Goal: Transaction & Acquisition: Purchase product/service

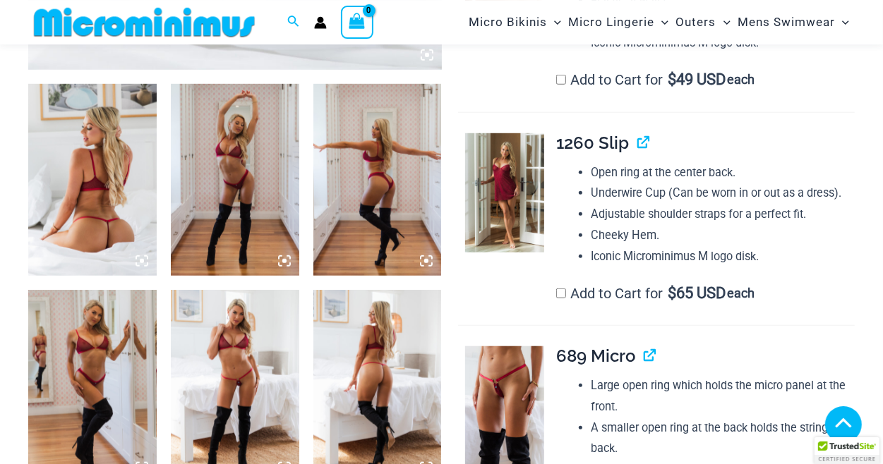
scroll to position [743, 0]
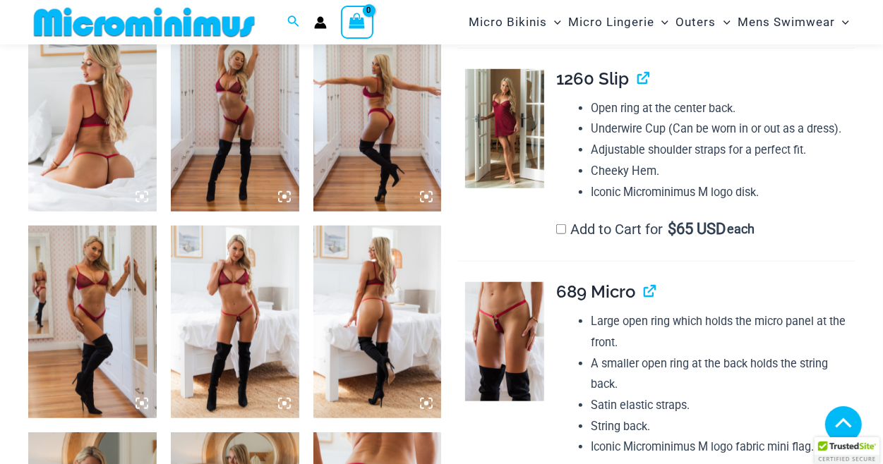
click at [224, 284] on img at bounding box center [235, 322] width 128 height 193
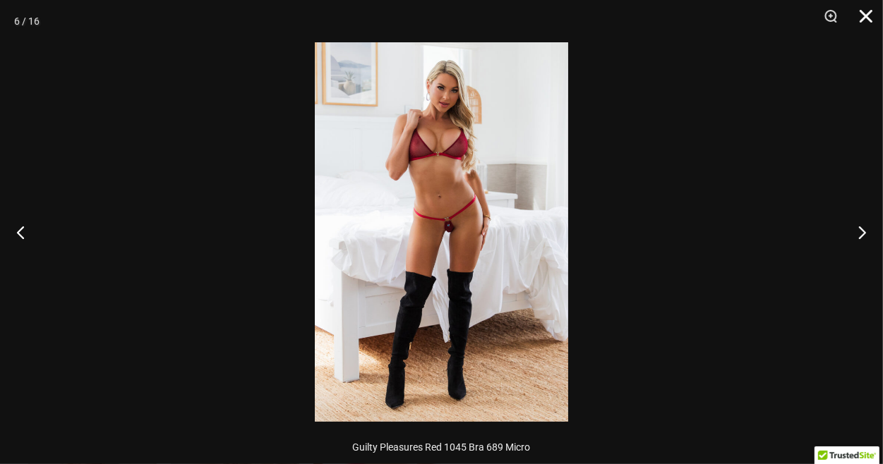
click at [867, 11] on button "Close" at bounding box center [860, 21] width 35 height 42
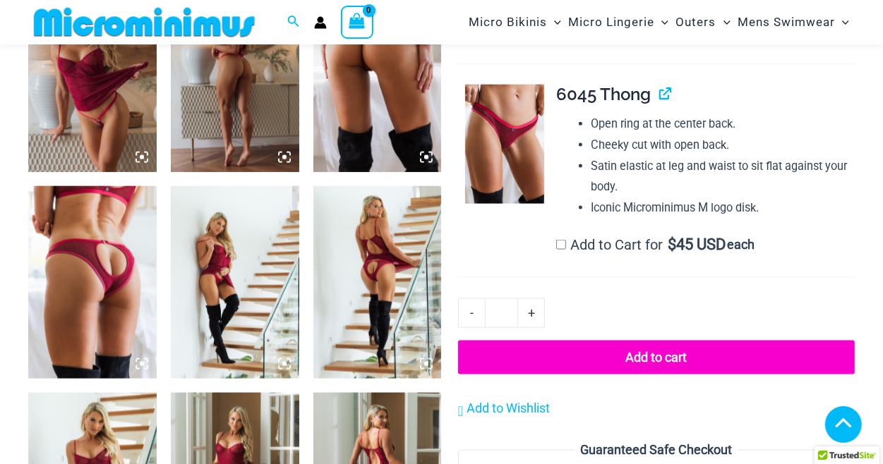
scroll to position [819, 0]
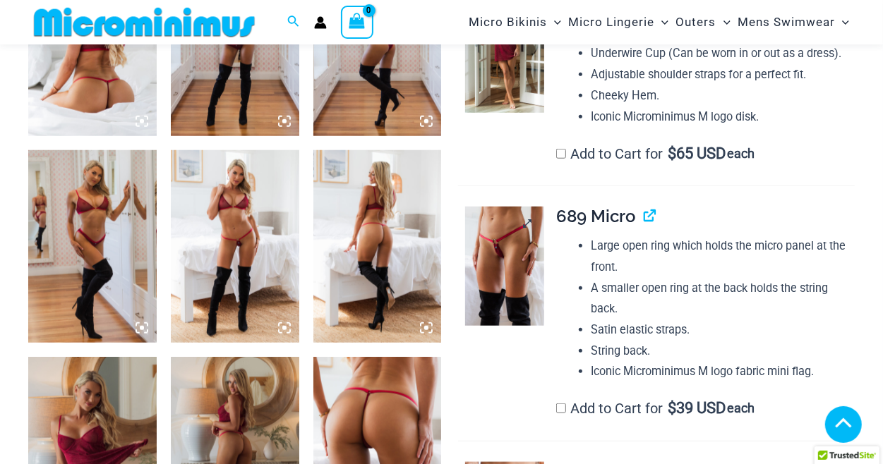
click at [510, 231] on img at bounding box center [504, 266] width 79 height 119
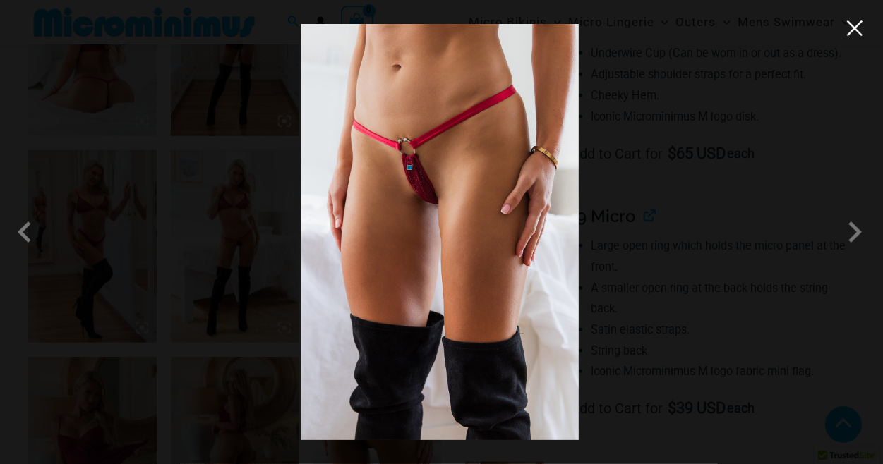
click at [855, 30] on button "Close" at bounding box center [854, 28] width 21 height 21
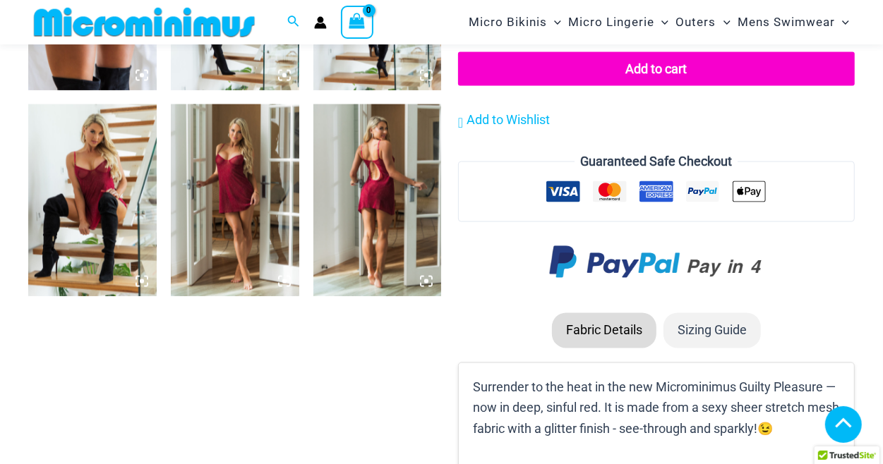
scroll to position [1423, 0]
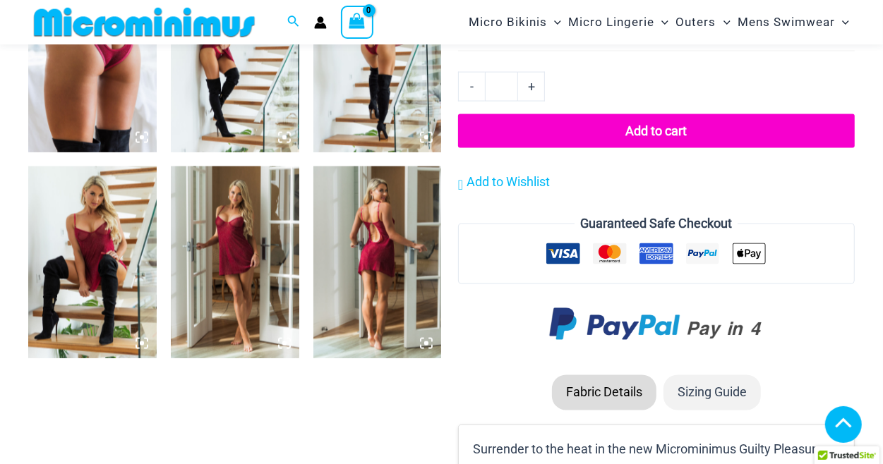
click at [98, 222] on img at bounding box center [92, 263] width 128 height 193
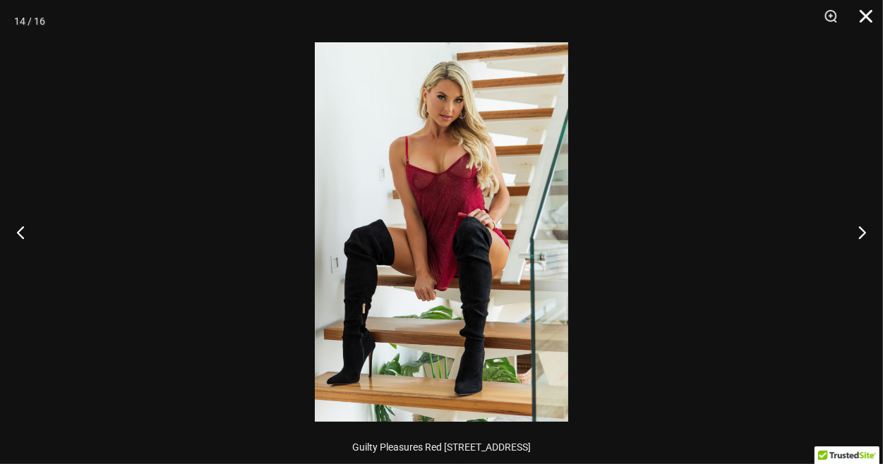
click at [866, 13] on button "Close" at bounding box center [860, 21] width 35 height 42
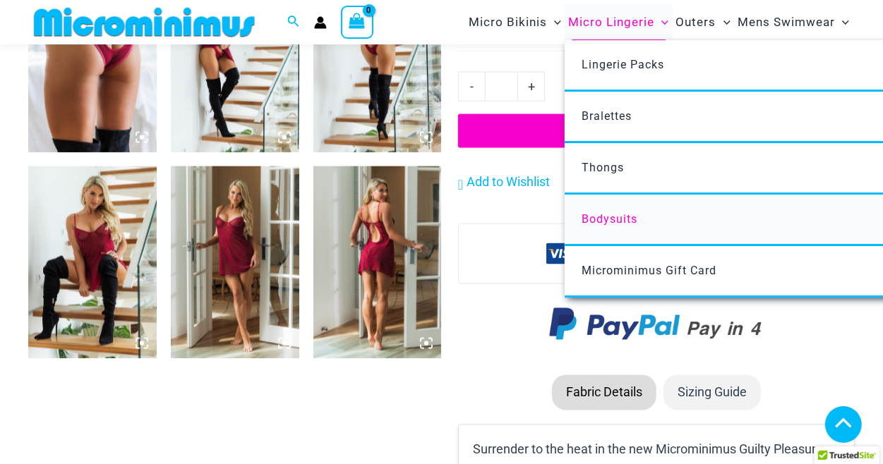
click at [608, 215] on span "Bodysuits" at bounding box center [609, 218] width 56 height 13
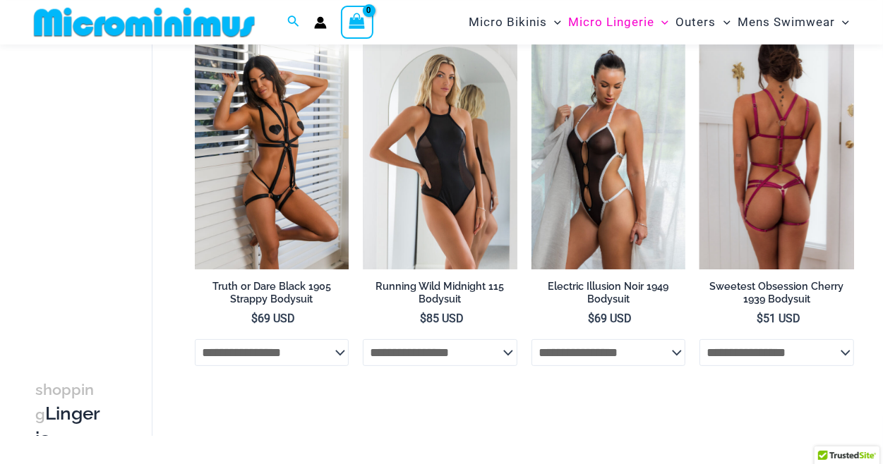
scroll to position [139, 0]
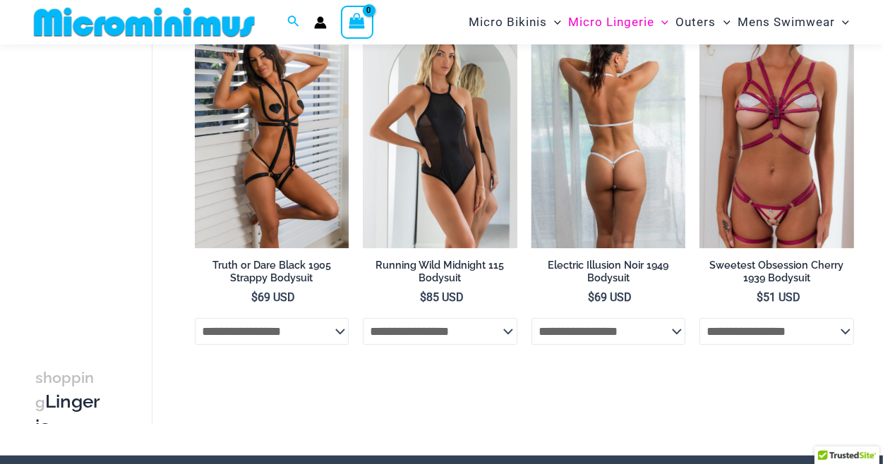
click at [629, 126] on img at bounding box center [608, 132] width 155 height 231
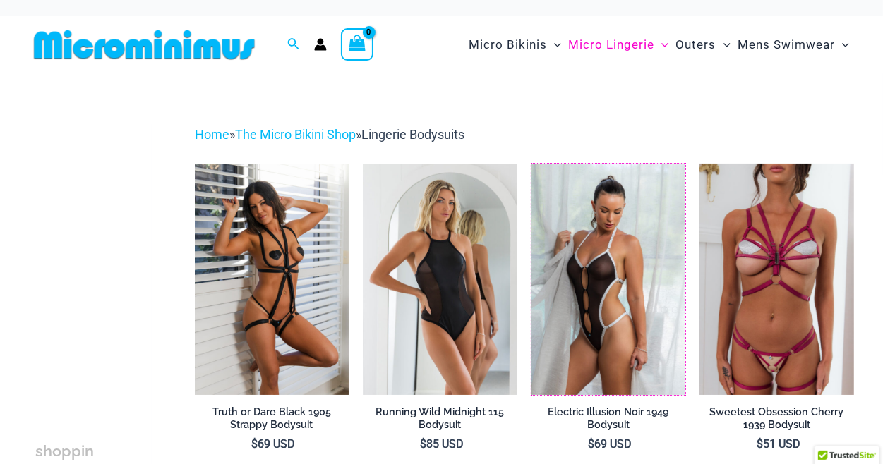
scroll to position [0, 0]
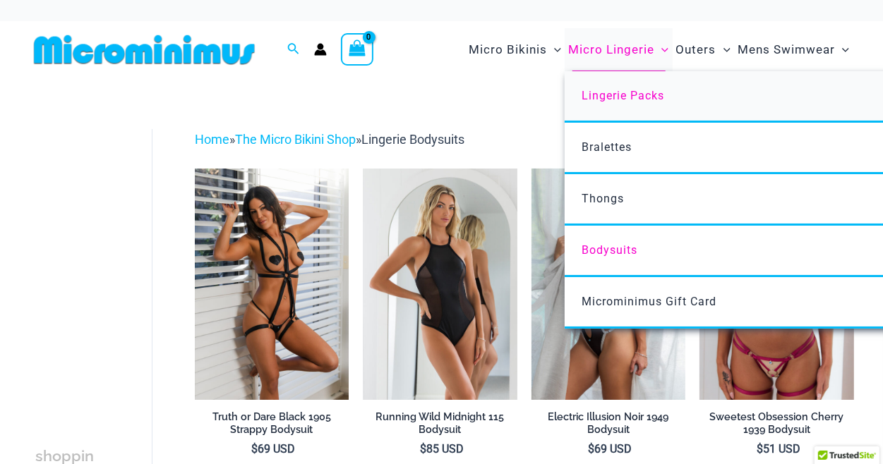
click at [603, 99] on span "Lingerie Packs" at bounding box center [622, 95] width 83 height 13
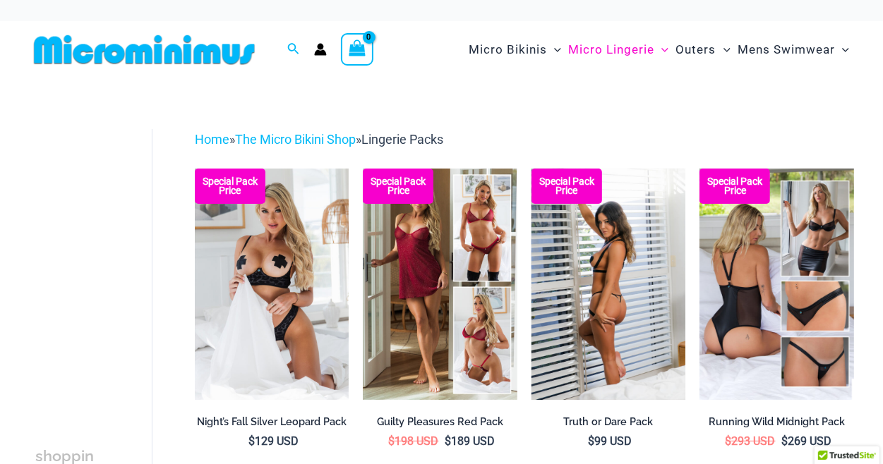
click at [613, 222] on img at bounding box center [608, 284] width 155 height 231
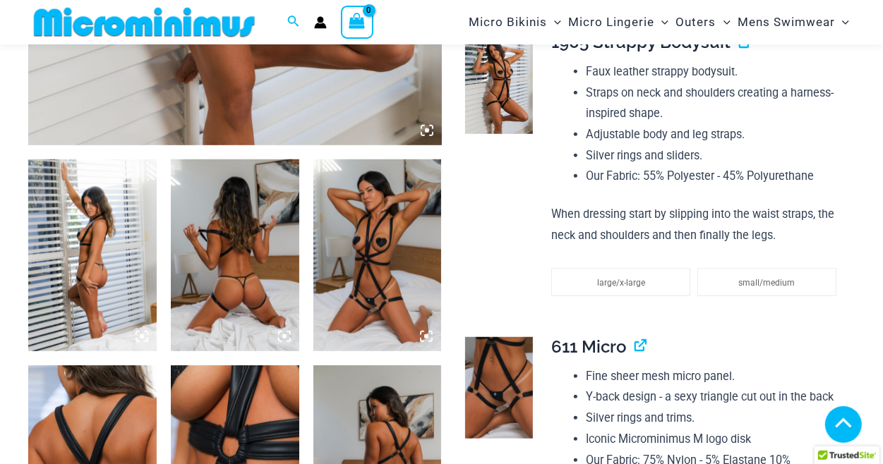
scroll to position [819, 0]
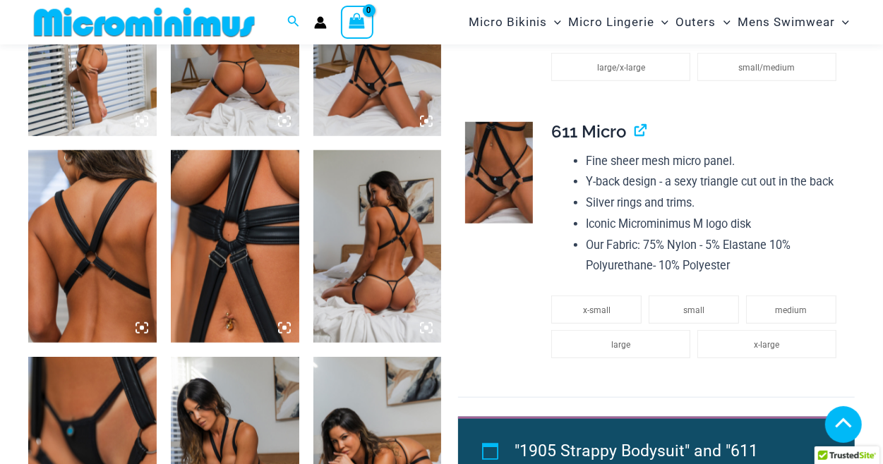
click at [397, 85] on img at bounding box center [377, 40] width 128 height 193
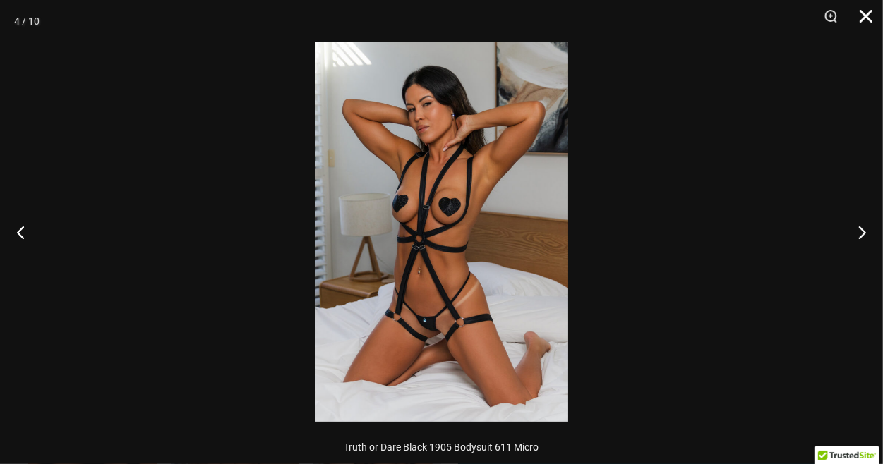
click at [862, 14] on button "Close" at bounding box center [860, 21] width 35 height 42
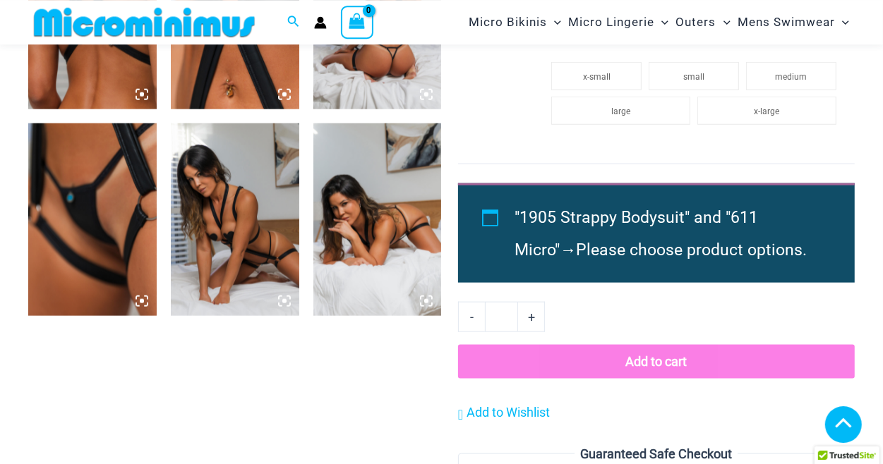
scroll to position [1196, 0]
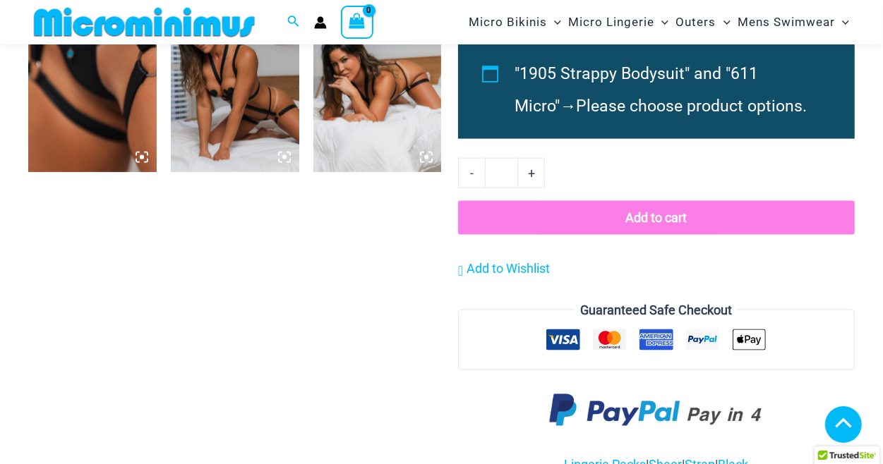
click at [216, 102] on img at bounding box center [235, 76] width 128 height 193
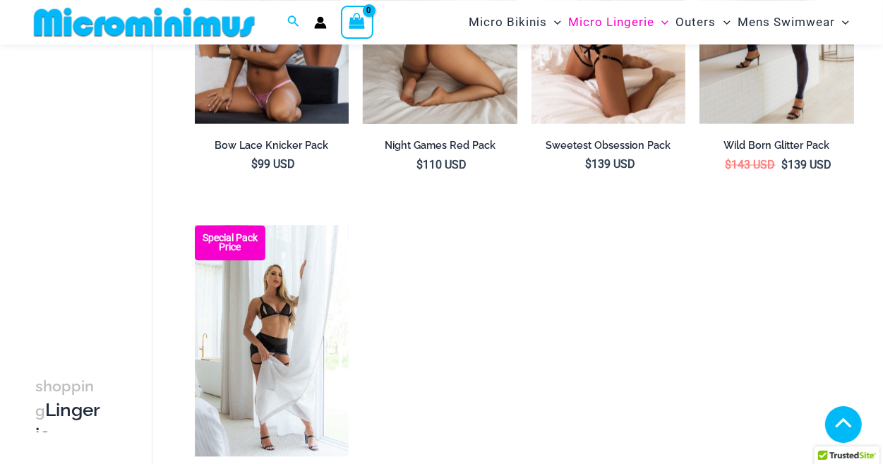
scroll to position [1499, 0]
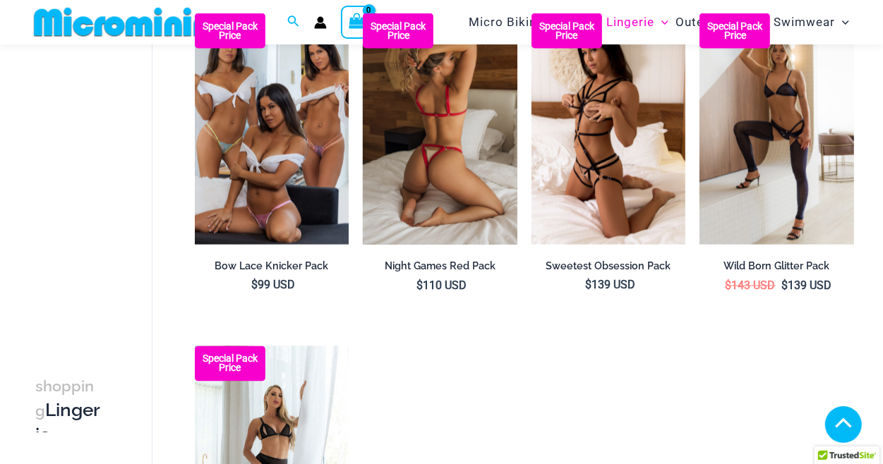
click at [404, 248] on li "Special Pack Price Night Games Red Pack $ 110 USD" at bounding box center [440, 163] width 155 height 301
click at [405, 242] on img at bounding box center [440, 128] width 155 height 231
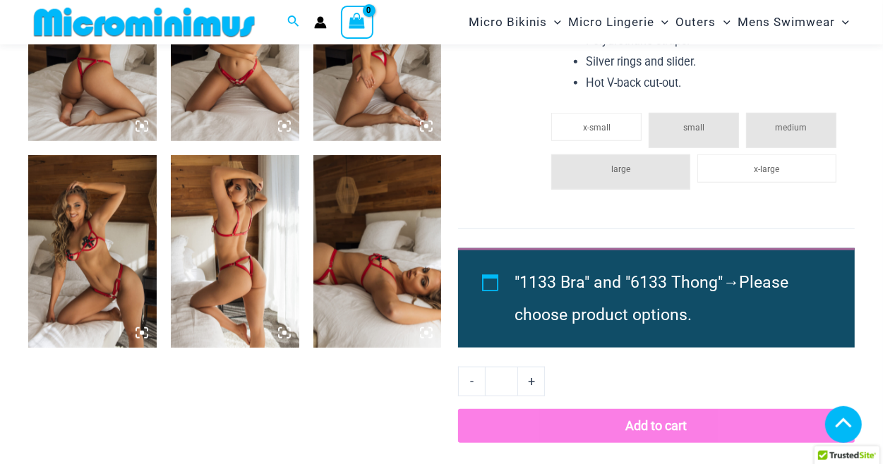
scroll to position [831, 0]
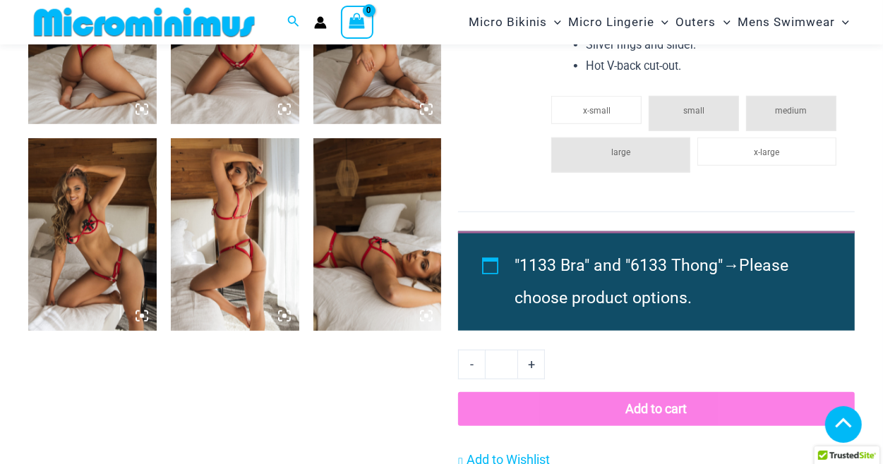
click at [111, 258] on img at bounding box center [92, 234] width 128 height 193
